Goal: Book appointment/travel/reservation

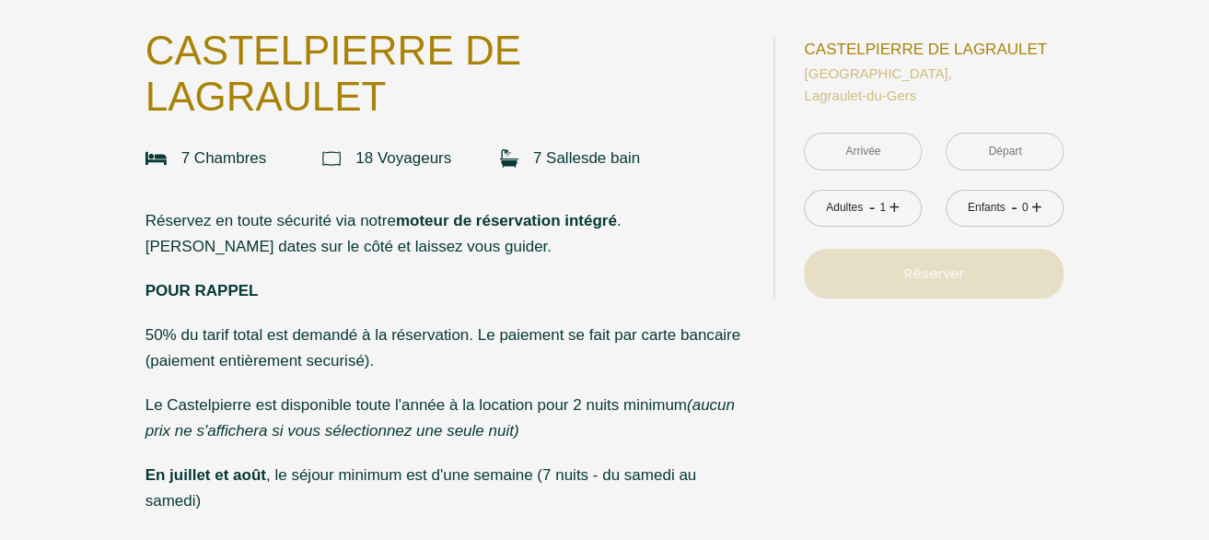
scroll to position [12, 0]
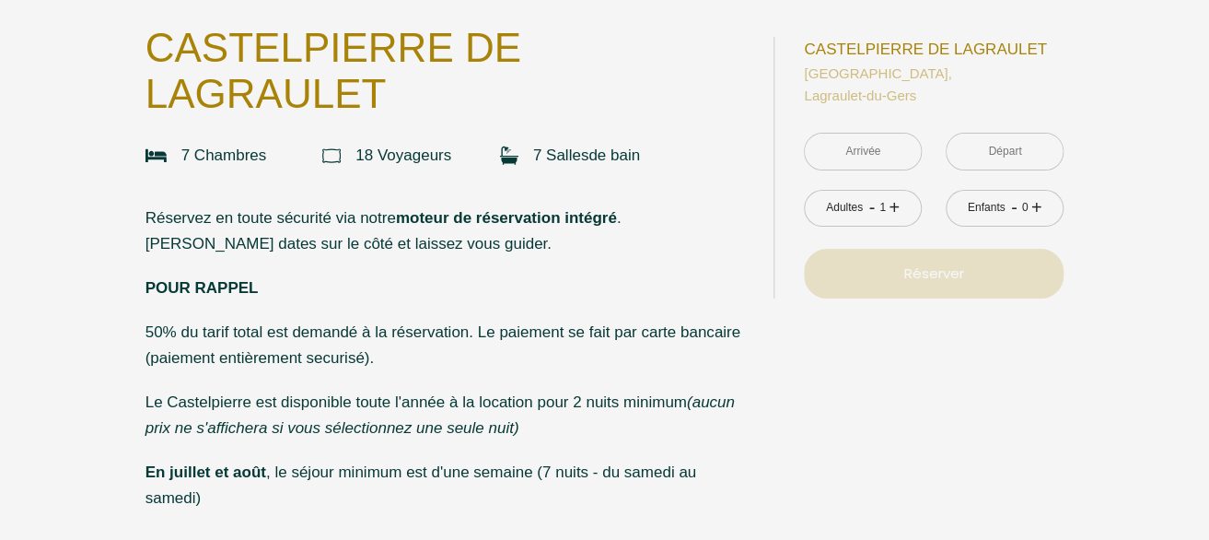
click at [890, 152] on input "text" at bounding box center [863, 152] width 116 height 36
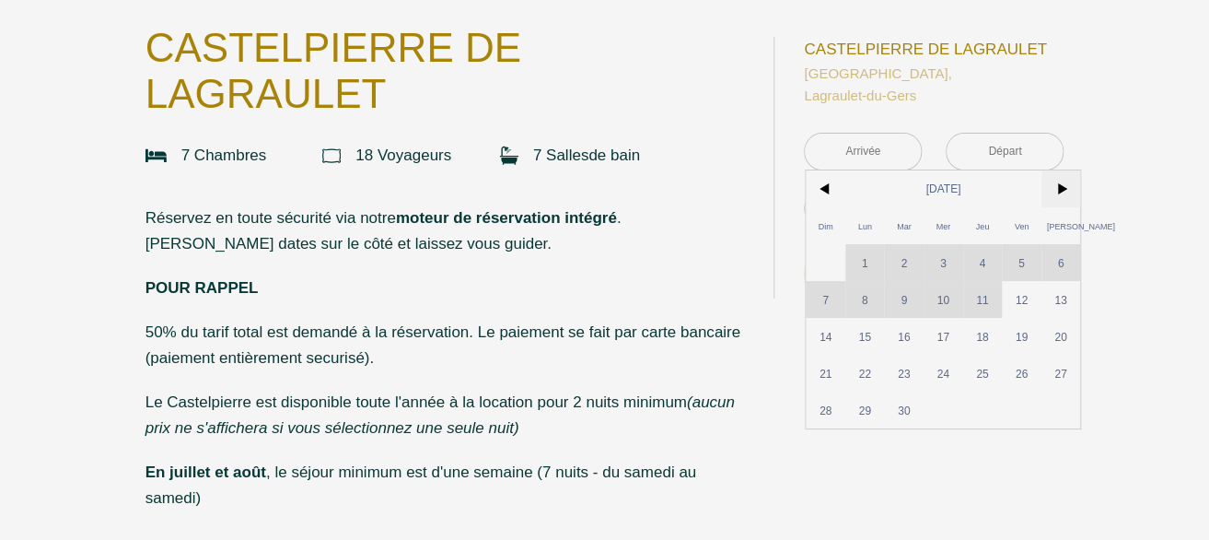
click at [1056, 187] on span ">" at bounding box center [1062, 188] width 40 height 37
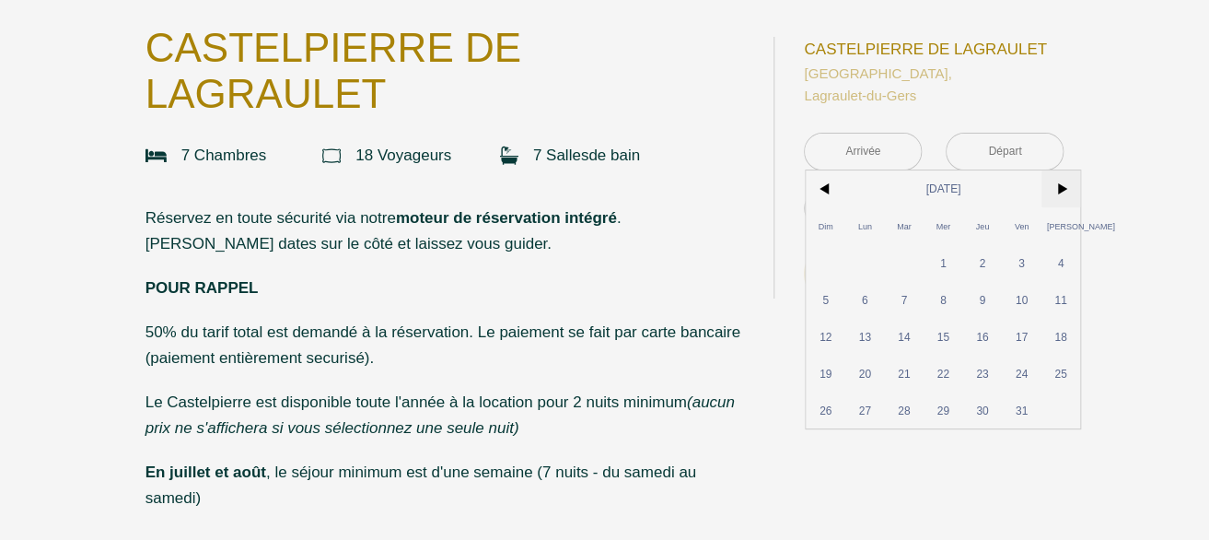
click at [1056, 187] on span ">" at bounding box center [1062, 188] width 40 height 37
click at [1056, 188] on span ">" at bounding box center [1062, 188] width 40 height 37
click at [1056, 189] on span ">" at bounding box center [1062, 188] width 40 height 37
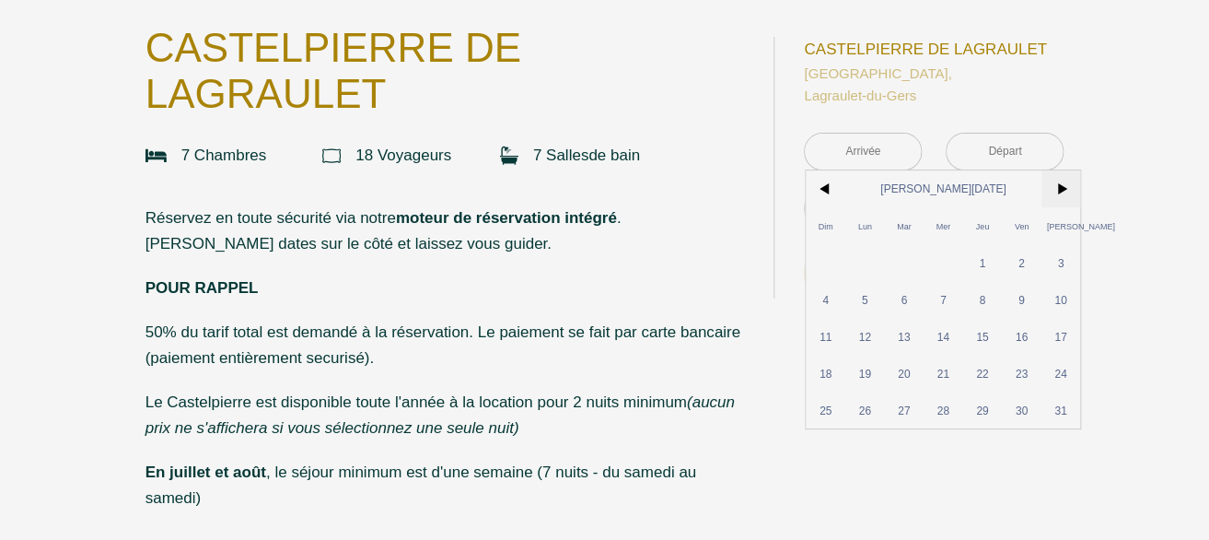
click at [1056, 189] on span ">" at bounding box center [1062, 188] width 40 height 37
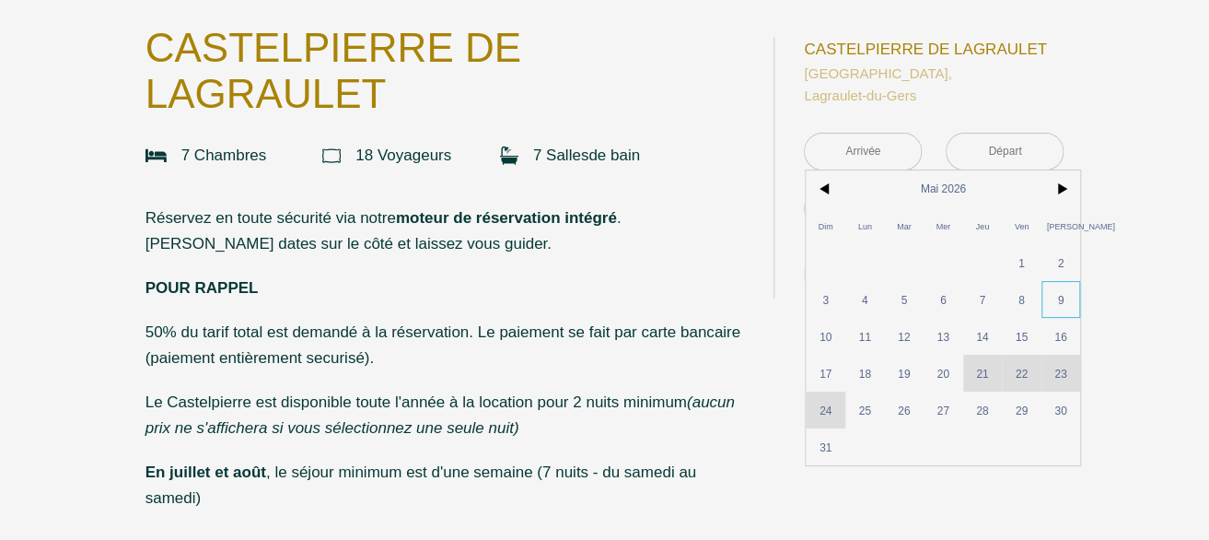
click at [1053, 296] on span "9" at bounding box center [1062, 299] width 40 height 37
click at [1062, 332] on div "à partir de 950 € [GEOGRAPHIC_DATA], [GEOGRAPHIC_DATA] < [DATE] > Dim Lun Mar M…" at bounding box center [919, 167] width 290 height 335
type input "[DATE]"
type input "Dim 10 Mai 2026"
